Goal: Navigation & Orientation: Find specific page/section

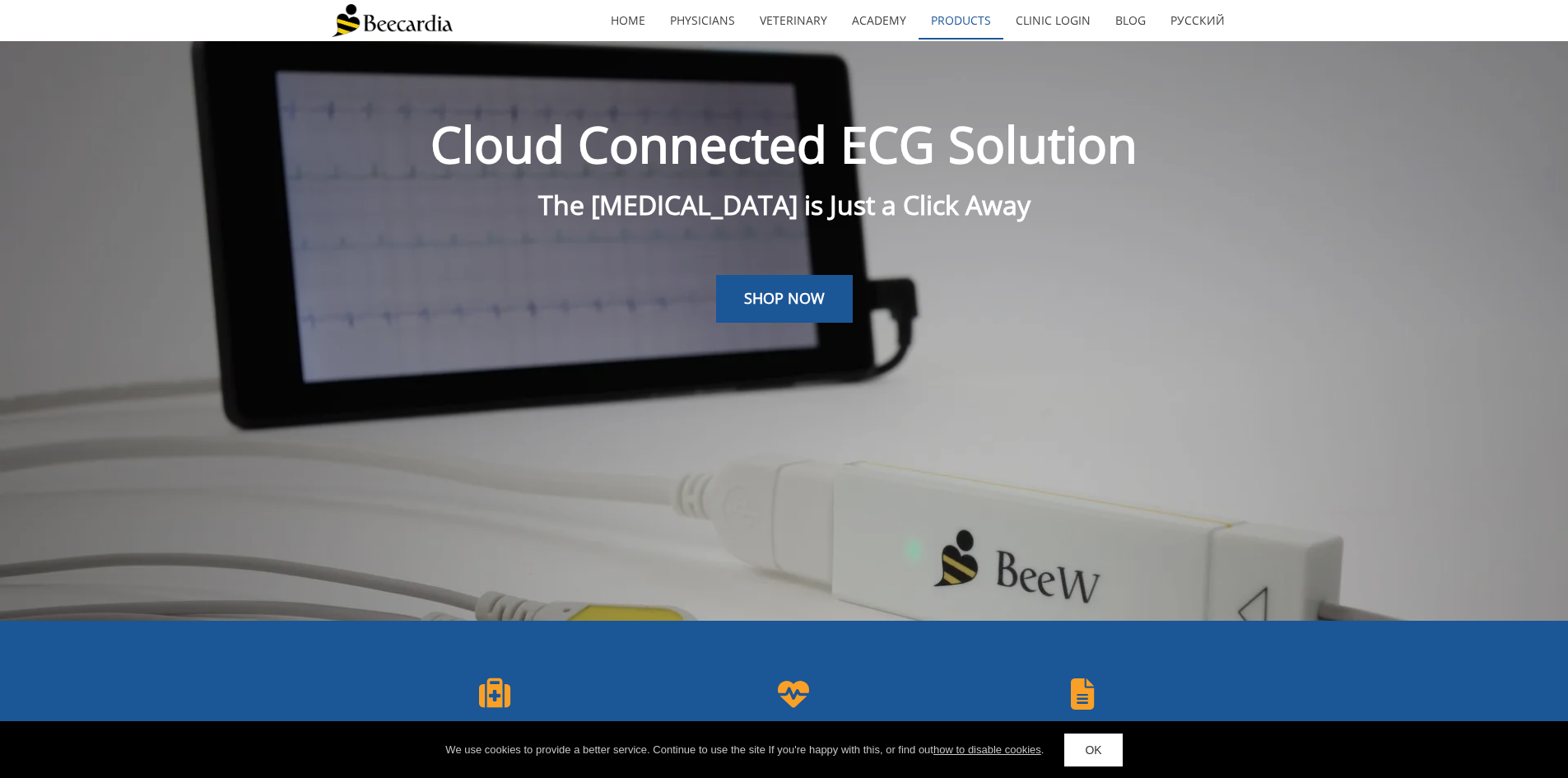
click at [987, 25] on link "Products" at bounding box center [961, 21] width 85 height 38
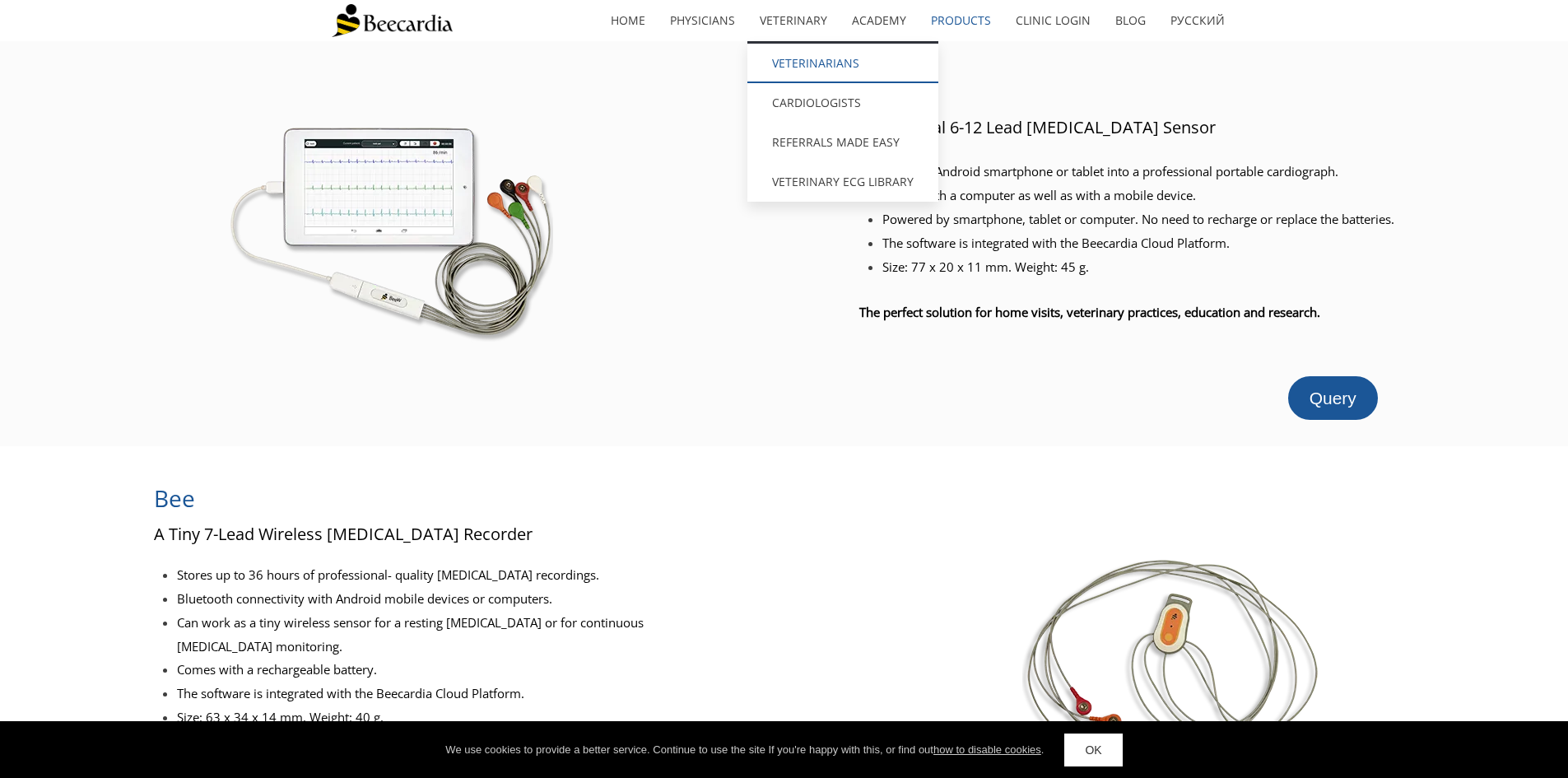
click at [810, 73] on link "Veterinarians" at bounding box center [843, 63] width 191 height 40
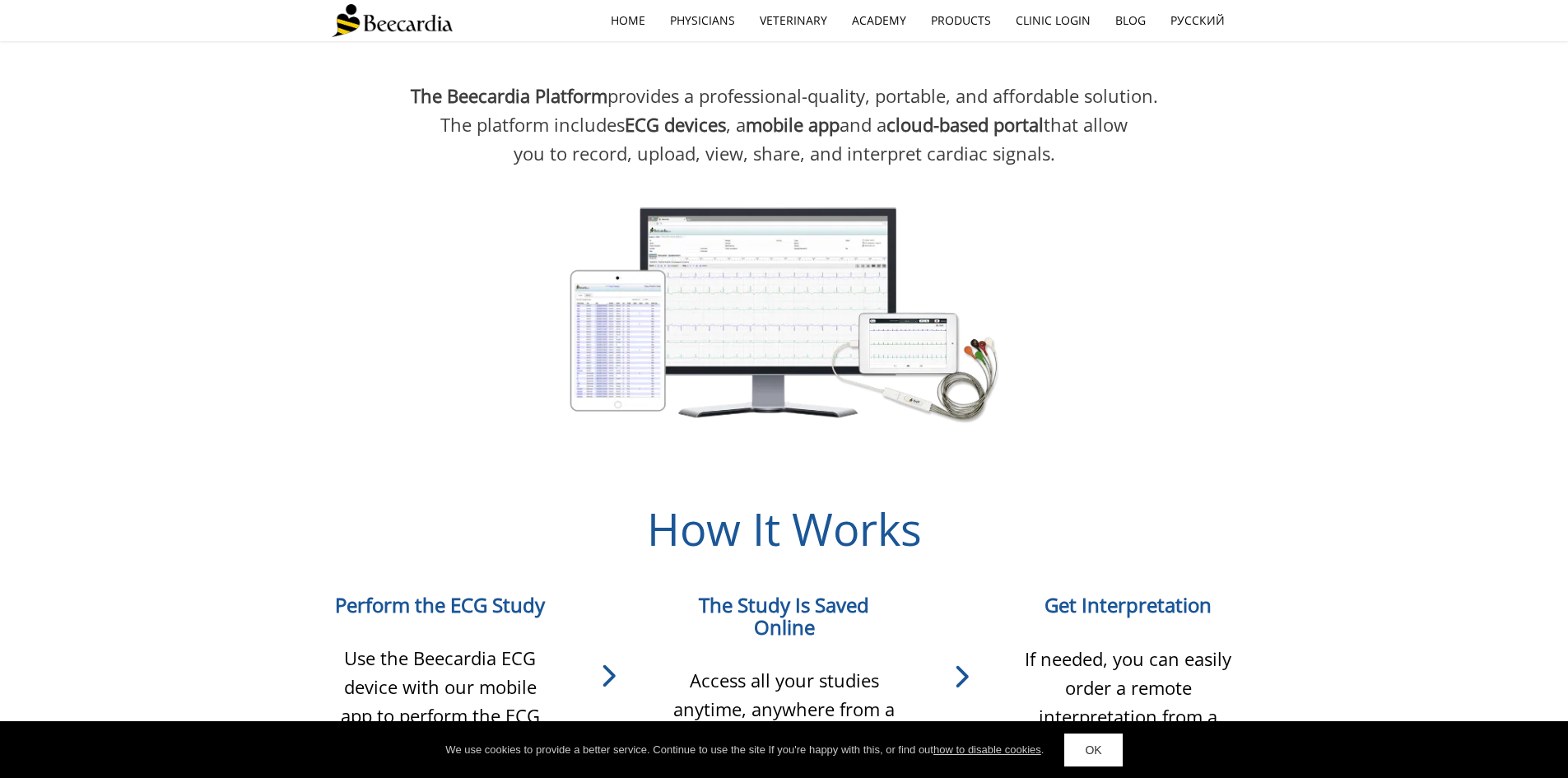
scroll to position [1070, 0]
